Goal: Task Accomplishment & Management: Manage account settings

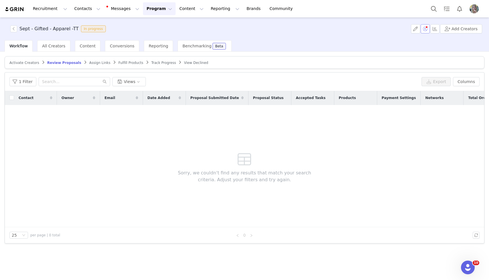
click at [427, 26] on button "button" at bounding box center [424, 28] width 9 height 9
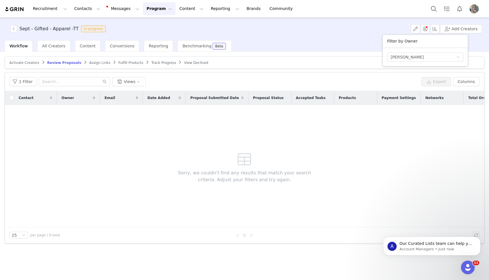
click at [416, 66] on div "Select Owner [PERSON_NAME]" at bounding box center [424, 57] width 85 height 18
click at [419, 53] on div "Select Owner [PERSON_NAME]" at bounding box center [425, 57] width 76 height 9
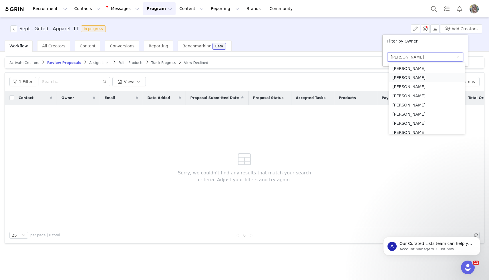
click at [414, 76] on li "[PERSON_NAME]" at bounding box center [427, 77] width 76 height 9
